Goal: Task Accomplishment & Management: Use online tool/utility

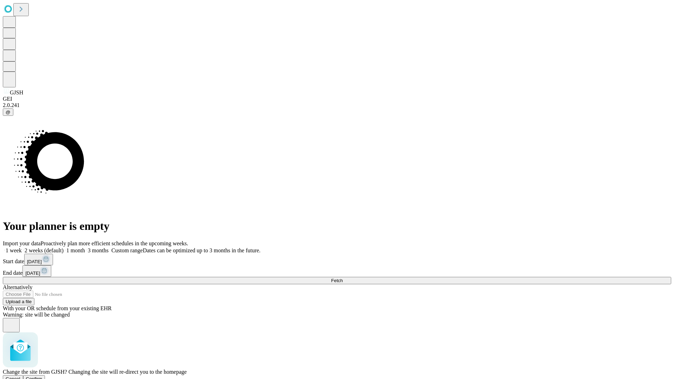
click at [42, 376] on span "Confirm" at bounding box center [34, 378] width 16 height 5
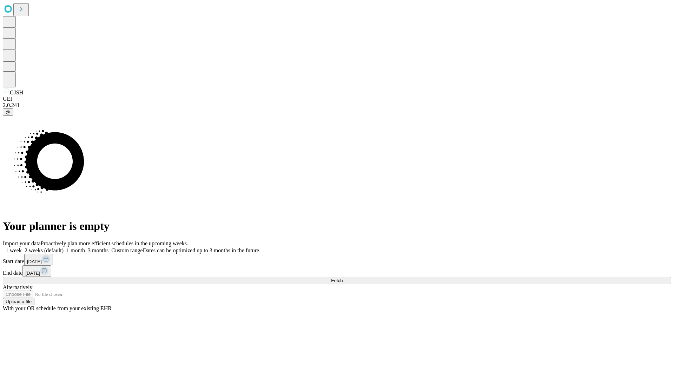
click at [85, 247] on label "1 month" at bounding box center [74, 250] width 21 height 6
click at [343, 278] on span "Fetch" at bounding box center [337, 280] width 12 height 5
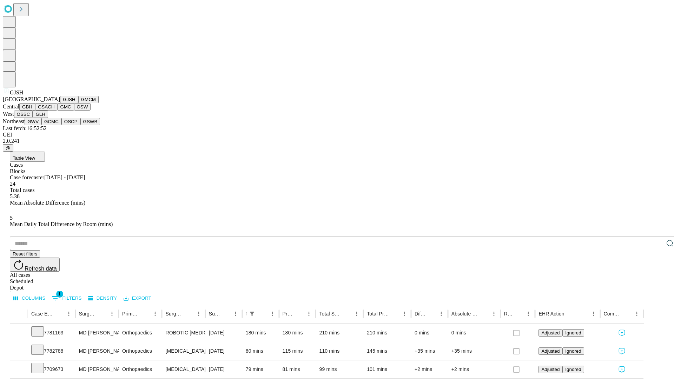
click at [78, 103] on button "GMCM" at bounding box center [88, 99] width 20 height 7
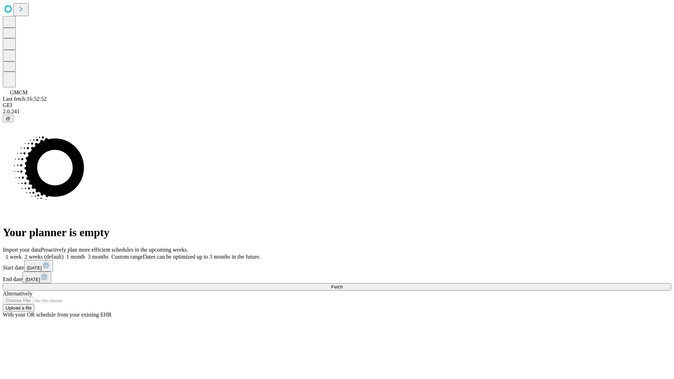
click at [85, 254] on label "1 month" at bounding box center [74, 257] width 21 height 6
click at [343, 284] on span "Fetch" at bounding box center [337, 286] width 12 height 5
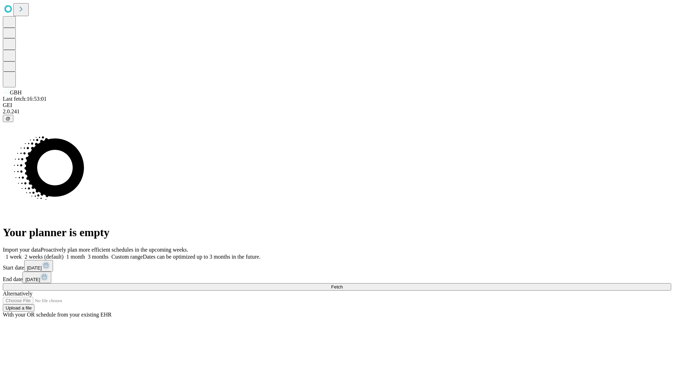
click at [85, 254] on label "1 month" at bounding box center [74, 257] width 21 height 6
click at [343, 284] on span "Fetch" at bounding box center [337, 286] width 12 height 5
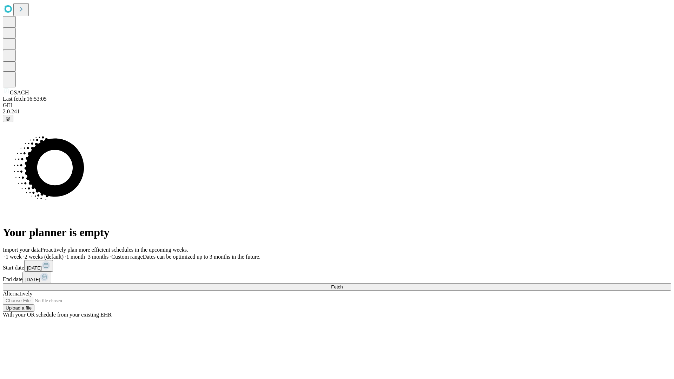
click at [85, 254] on label "1 month" at bounding box center [74, 257] width 21 height 6
click at [343, 284] on span "Fetch" at bounding box center [337, 286] width 12 height 5
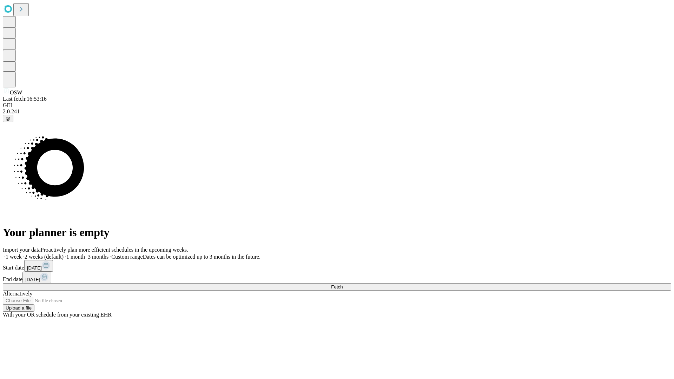
click at [85, 254] on label "1 month" at bounding box center [74, 257] width 21 height 6
click at [343, 284] on span "Fetch" at bounding box center [337, 286] width 12 height 5
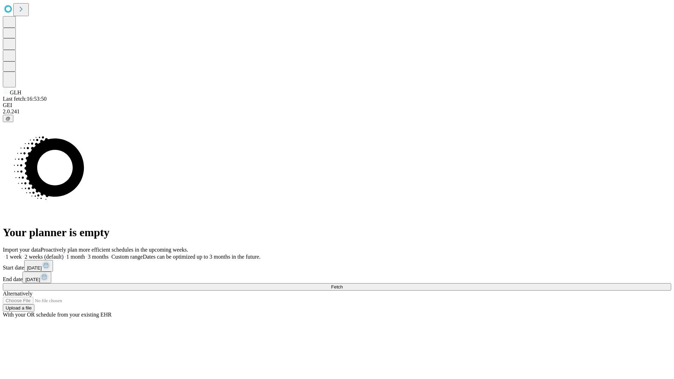
click at [85, 254] on label "1 month" at bounding box center [74, 257] width 21 height 6
click at [343, 284] on span "Fetch" at bounding box center [337, 286] width 12 height 5
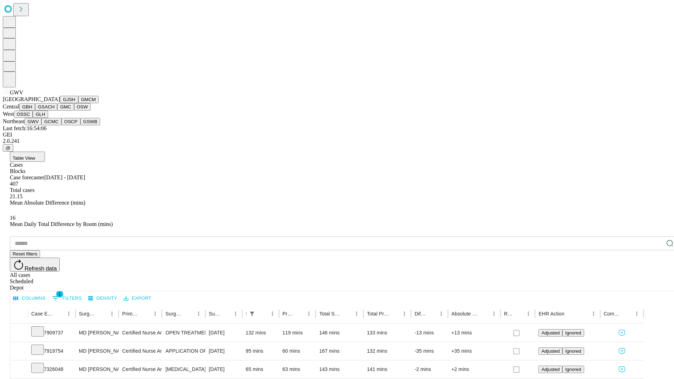
click at [54, 125] on button "GCMC" at bounding box center [51, 121] width 20 height 7
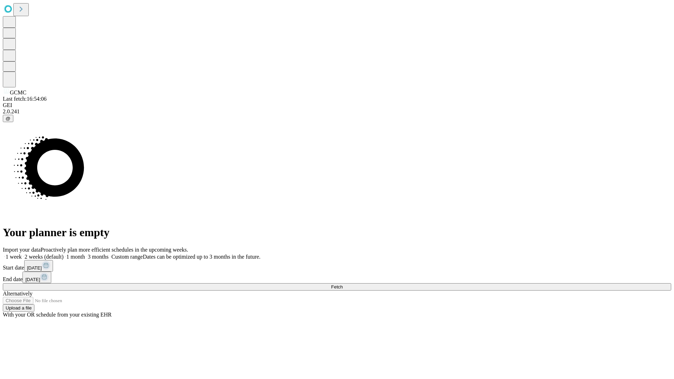
click at [85, 254] on label "1 month" at bounding box center [74, 257] width 21 height 6
click at [343, 284] on span "Fetch" at bounding box center [337, 286] width 12 height 5
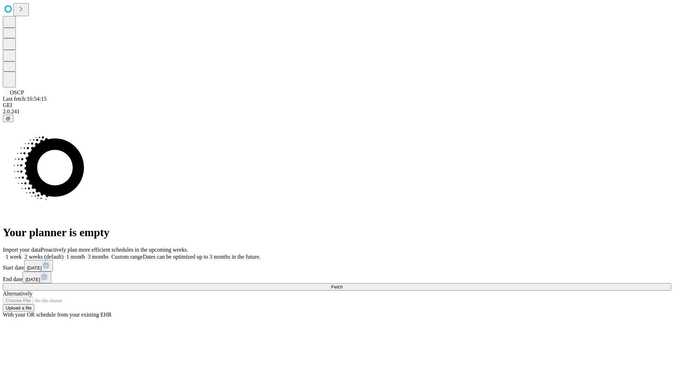
click at [85, 254] on label "1 month" at bounding box center [74, 257] width 21 height 6
click at [343, 284] on span "Fetch" at bounding box center [337, 286] width 12 height 5
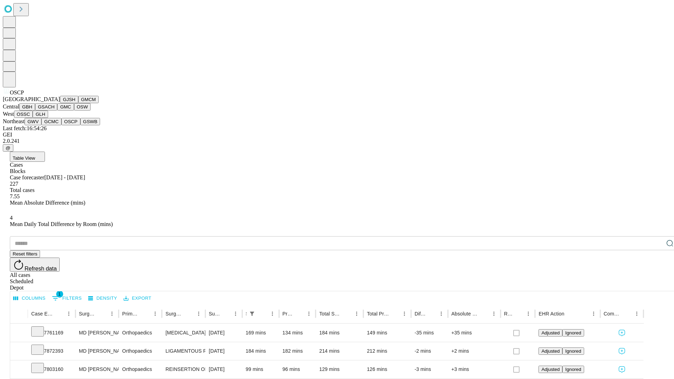
click at [80, 125] on button "GSWB" at bounding box center [90, 121] width 20 height 7
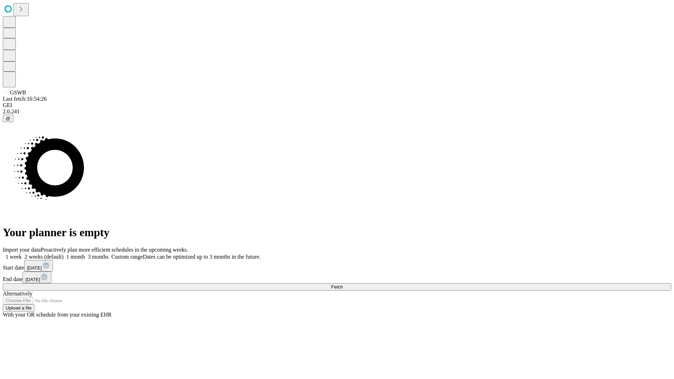
click at [85, 254] on label "1 month" at bounding box center [74, 257] width 21 height 6
click at [343, 284] on span "Fetch" at bounding box center [337, 286] width 12 height 5
